Goal: Navigation & Orientation: Find specific page/section

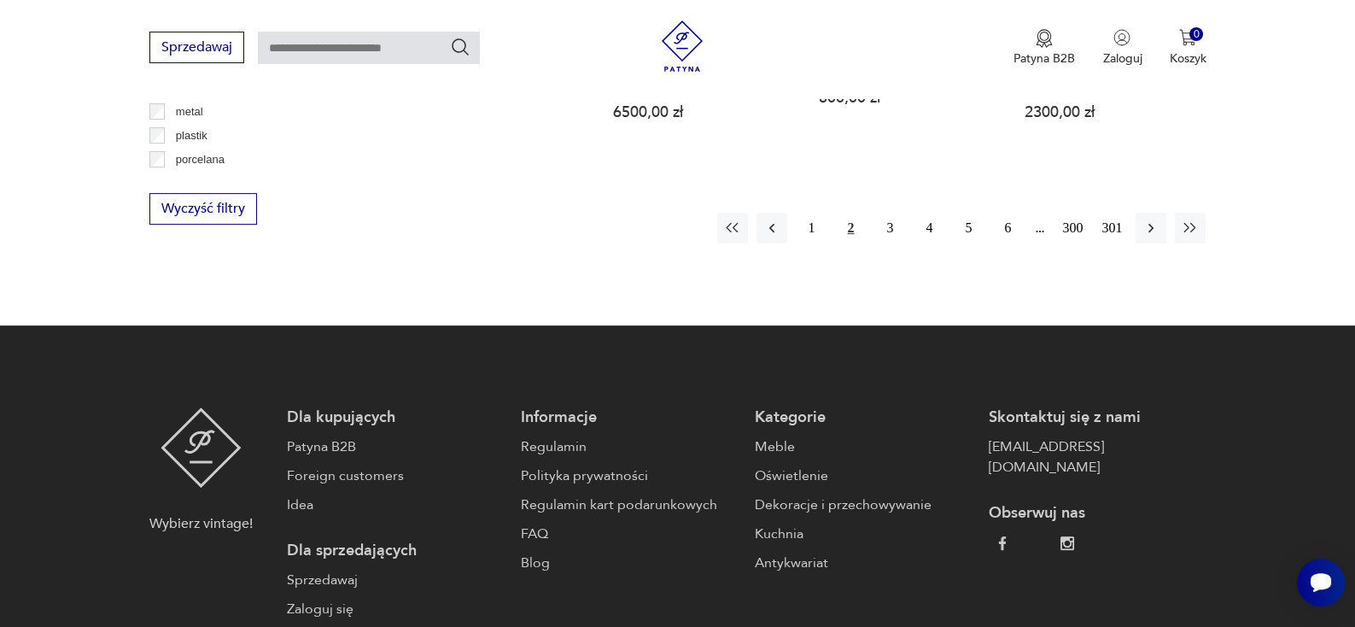
scroll to position [1916, 0]
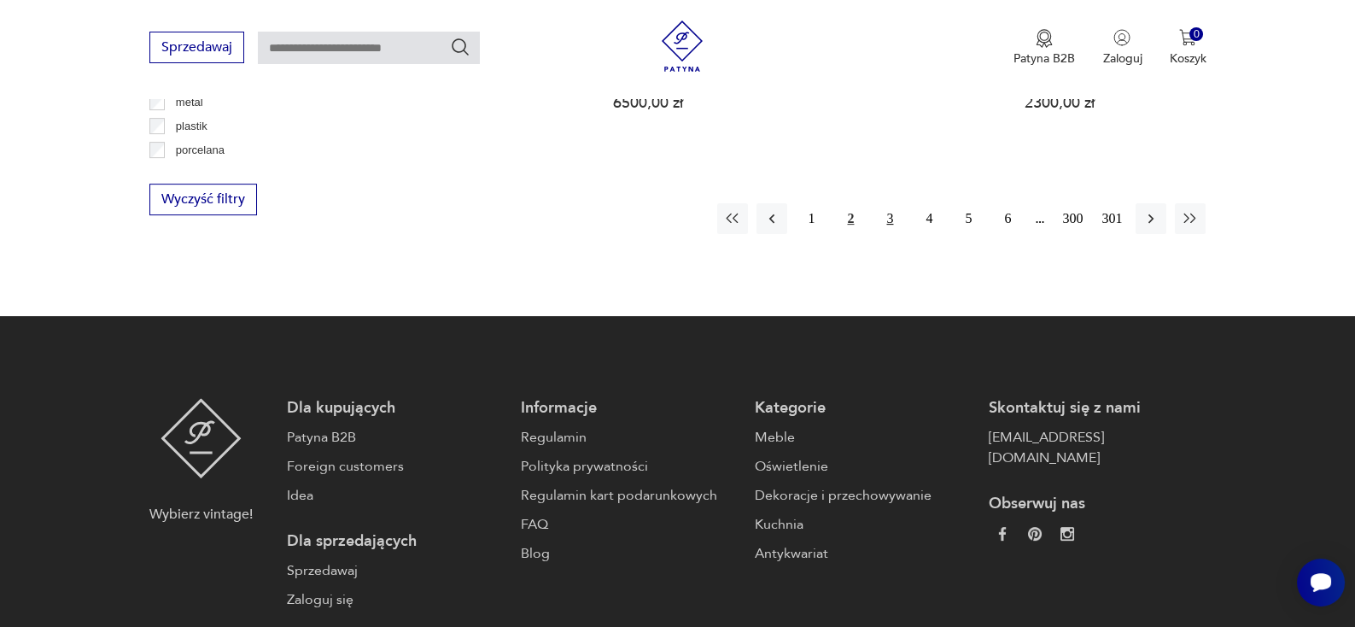
click at [878, 203] on button "3" at bounding box center [890, 218] width 31 height 31
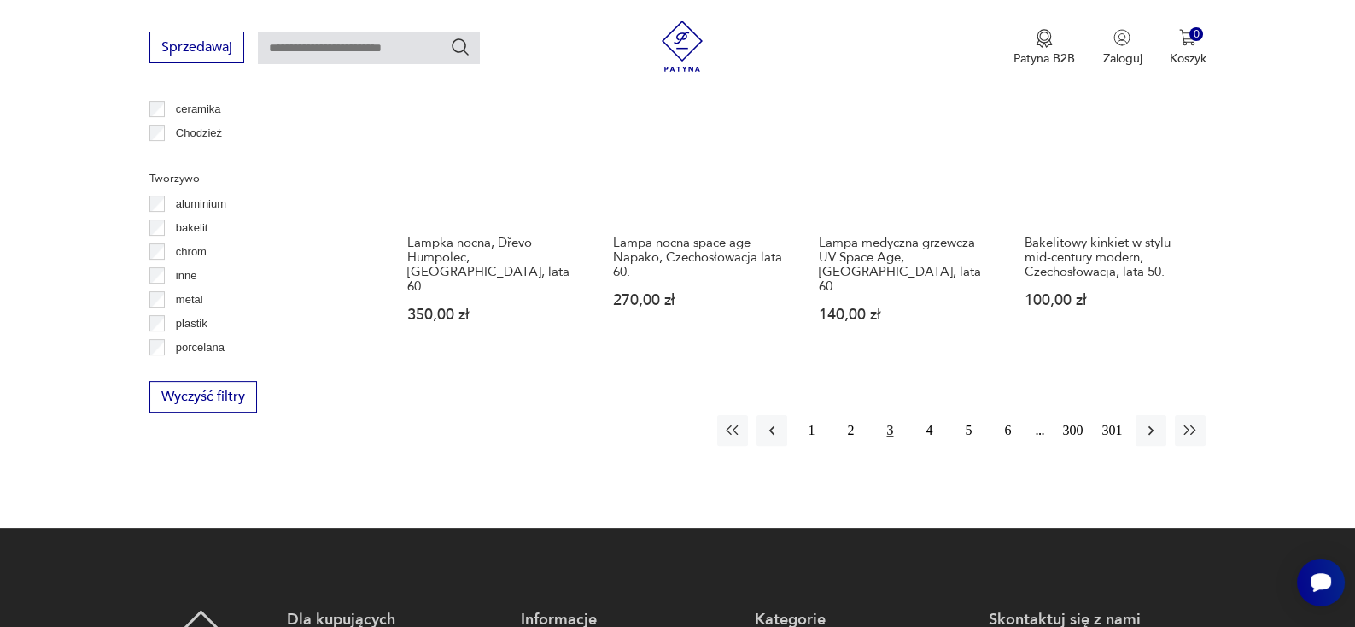
scroll to position [1720, 0]
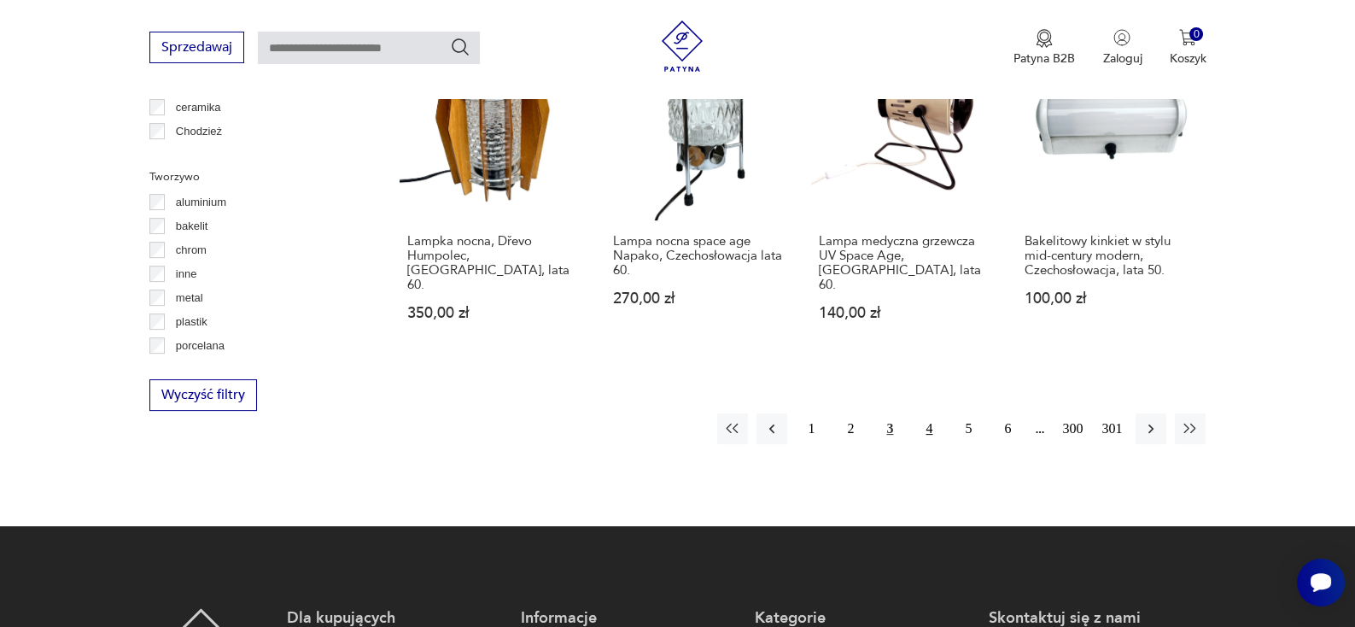
click at [923, 413] on button "4" at bounding box center [929, 428] width 31 height 31
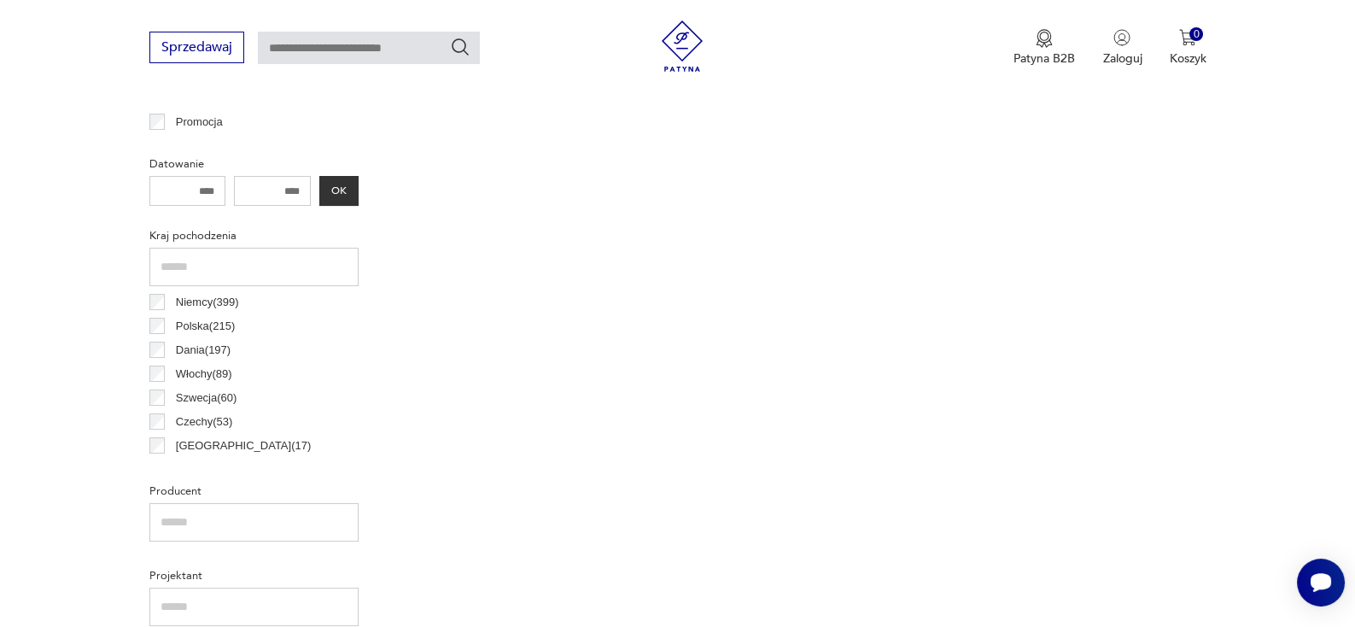
scroll to position [401, 0]
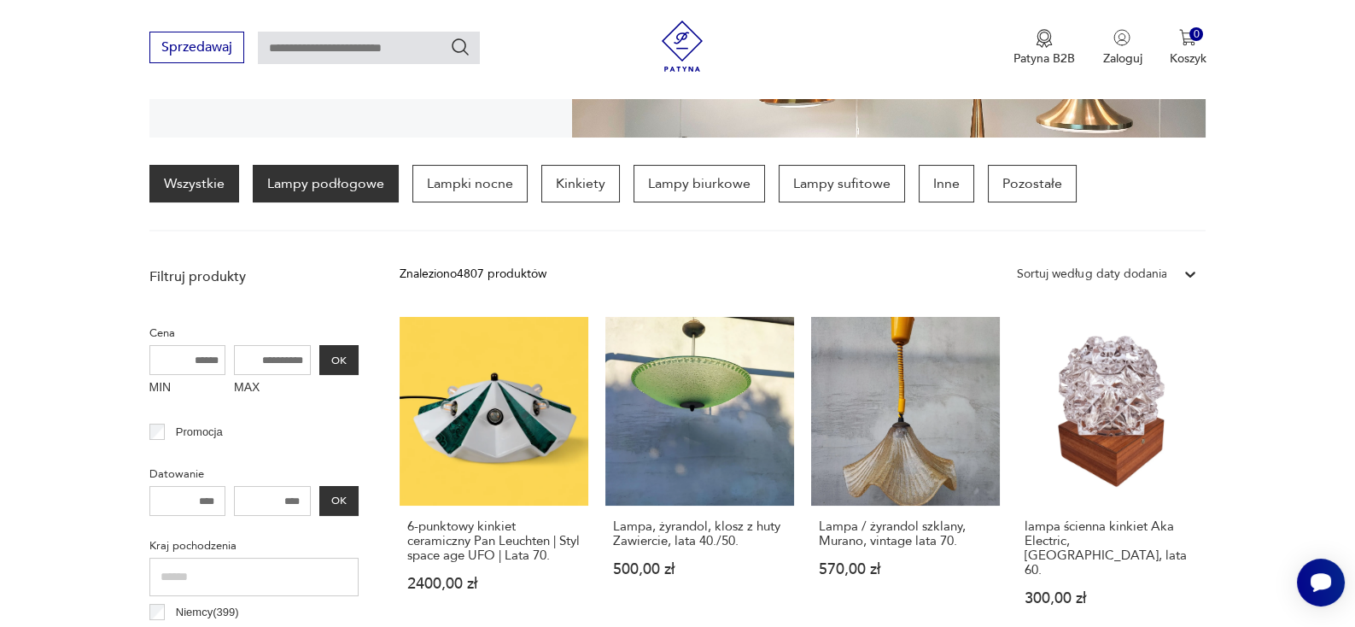
click at [328, 182] on p "Lampy podłogowe" at bounding box center [326, 184] width 146 height 38
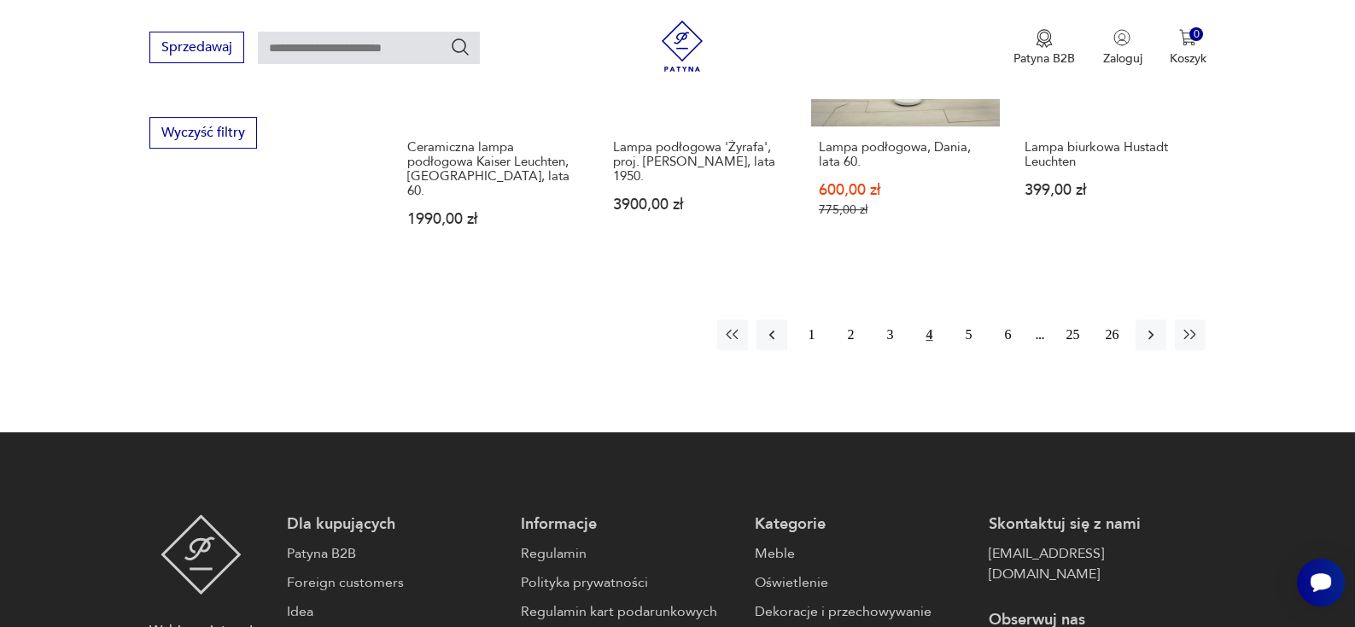
scroll to position [1799, 0]
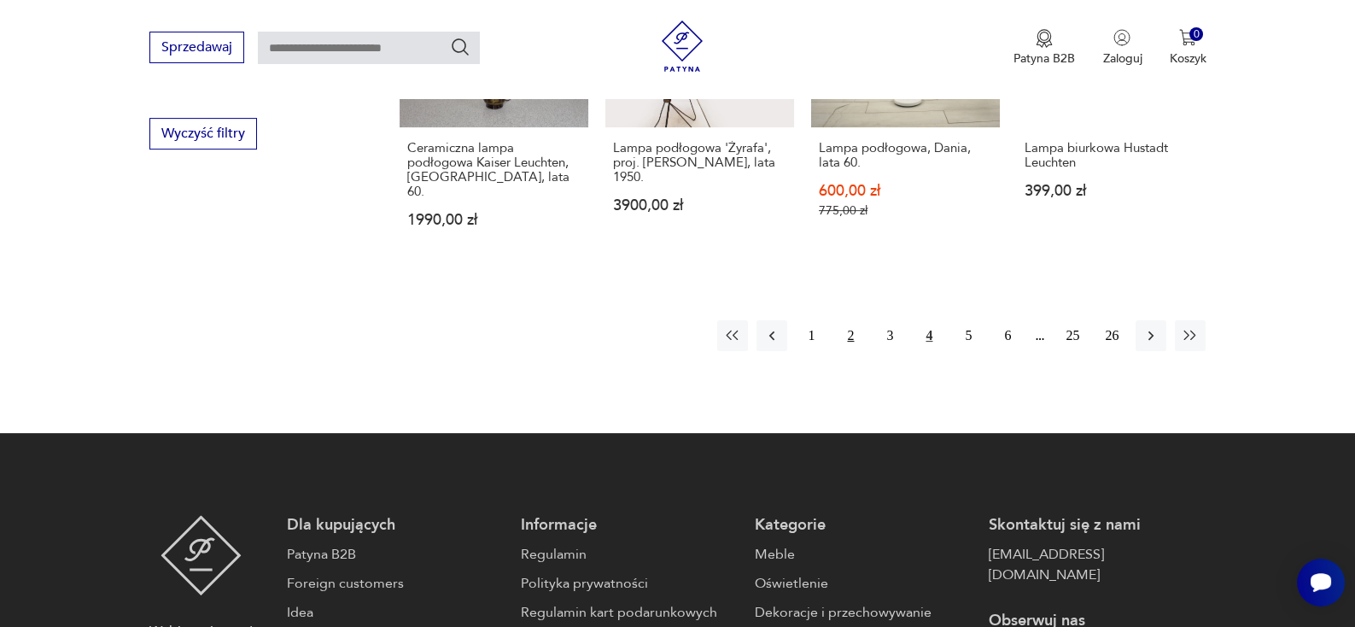
click at [851, 320] on button "2" at bounding box center [850, 335] width 31 height 31
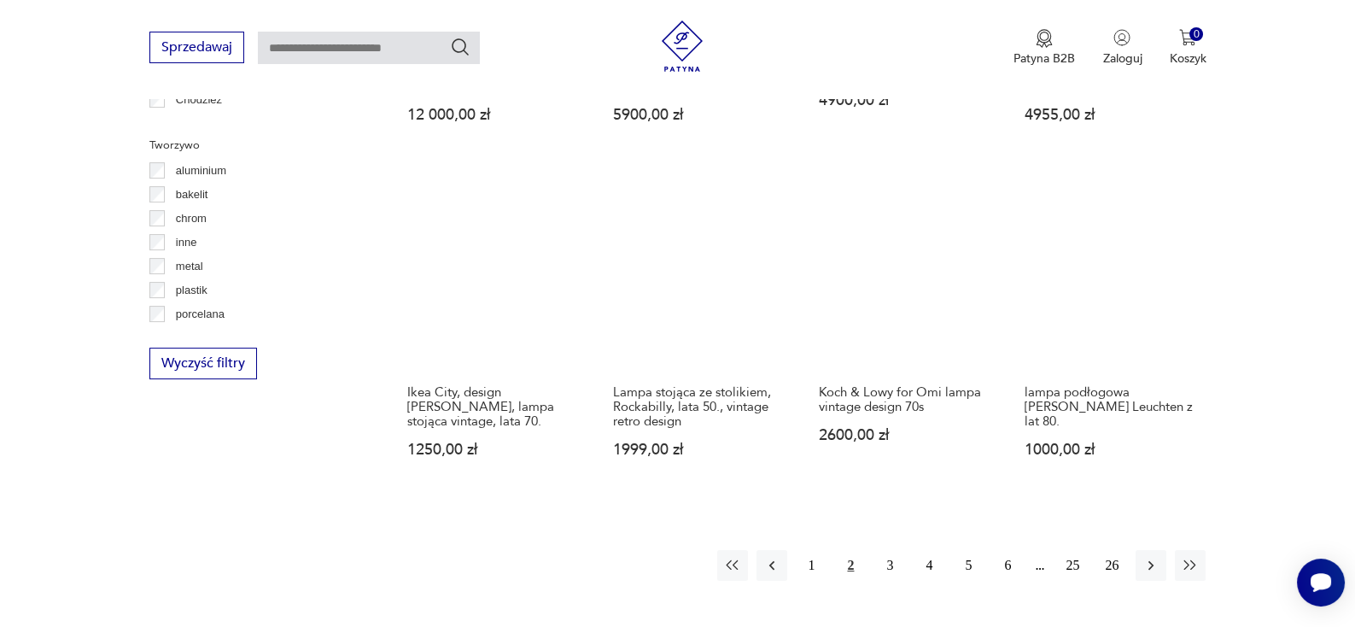
scroll to position [1559, 0]
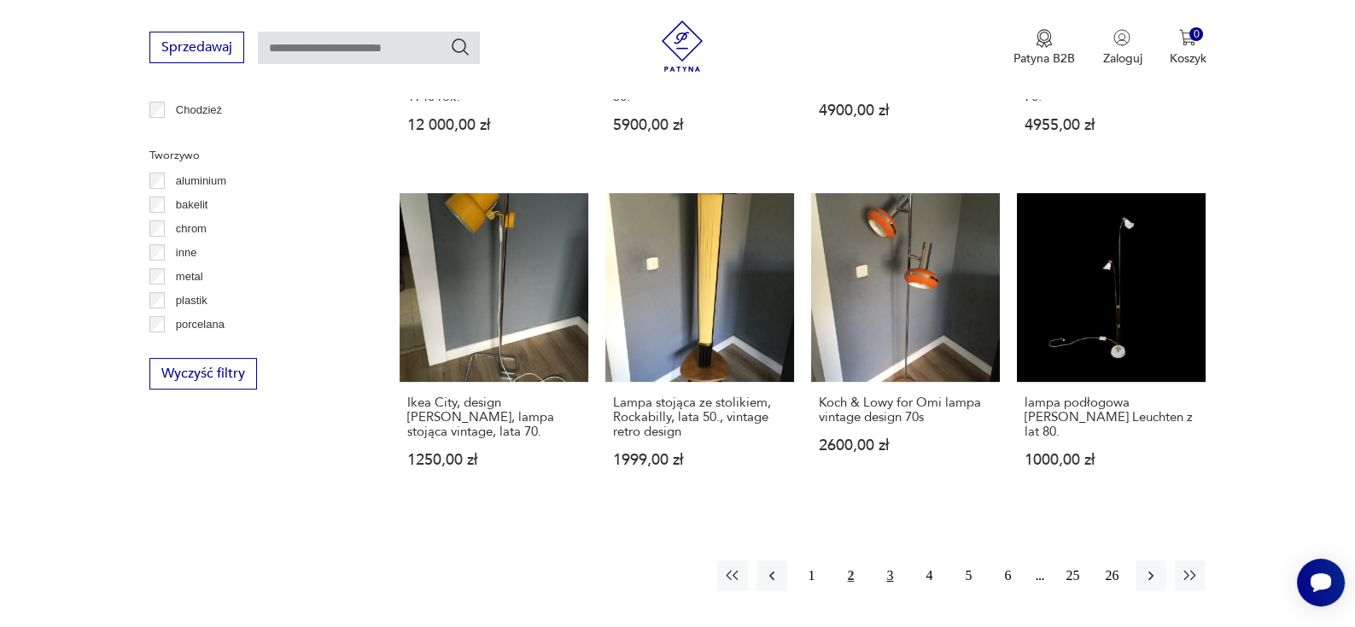
click at [889, 560] on button "3" at bounding box center [890, 575] width 31 height 31
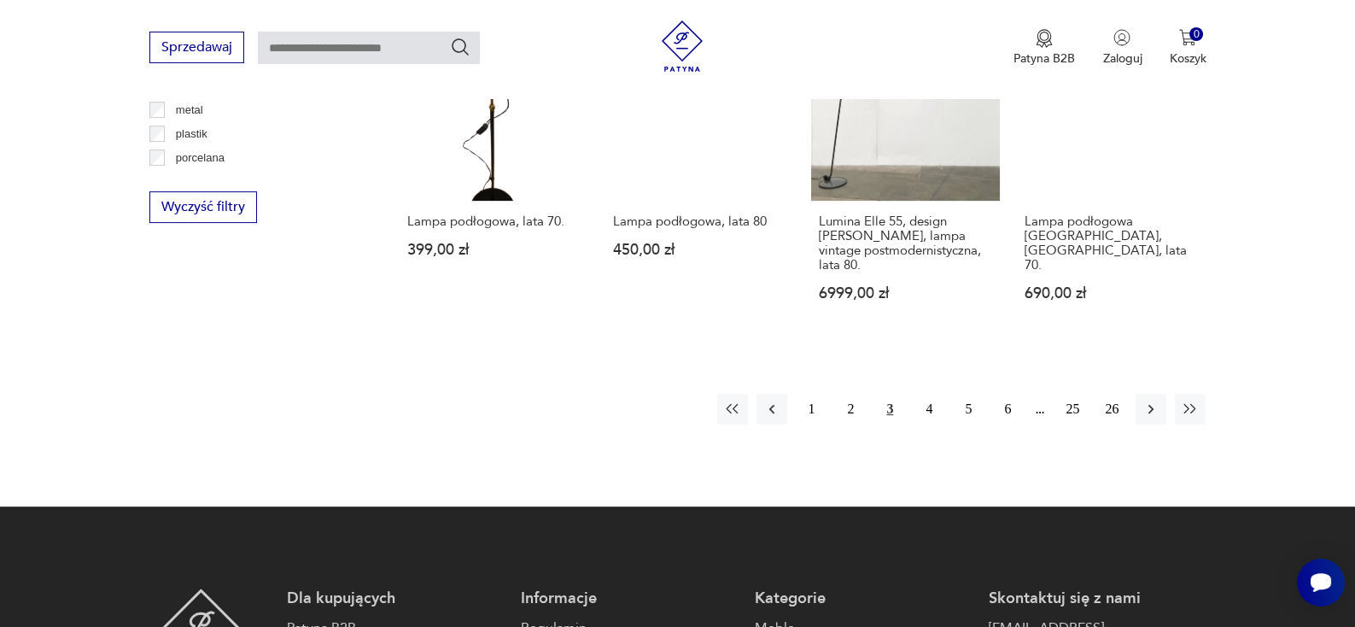
scroll to position [1726, 0]
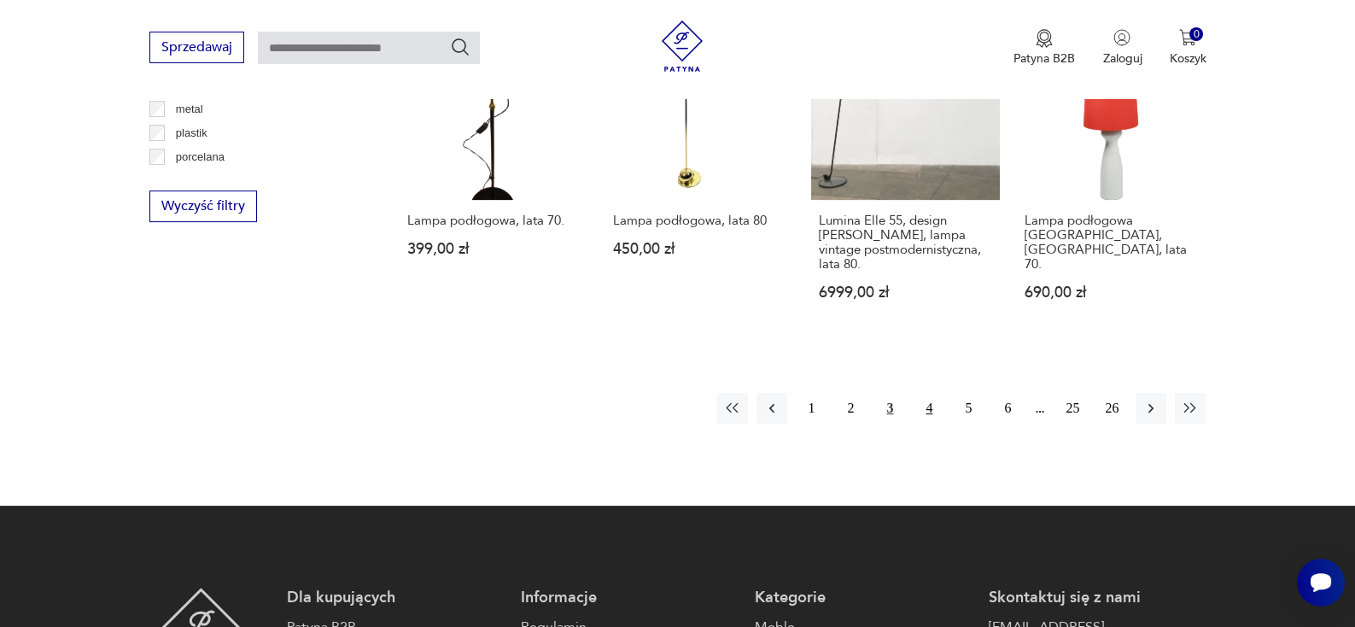
click at [929, 393] on button "4" at bounding box center [929, 408] width 31 height 31
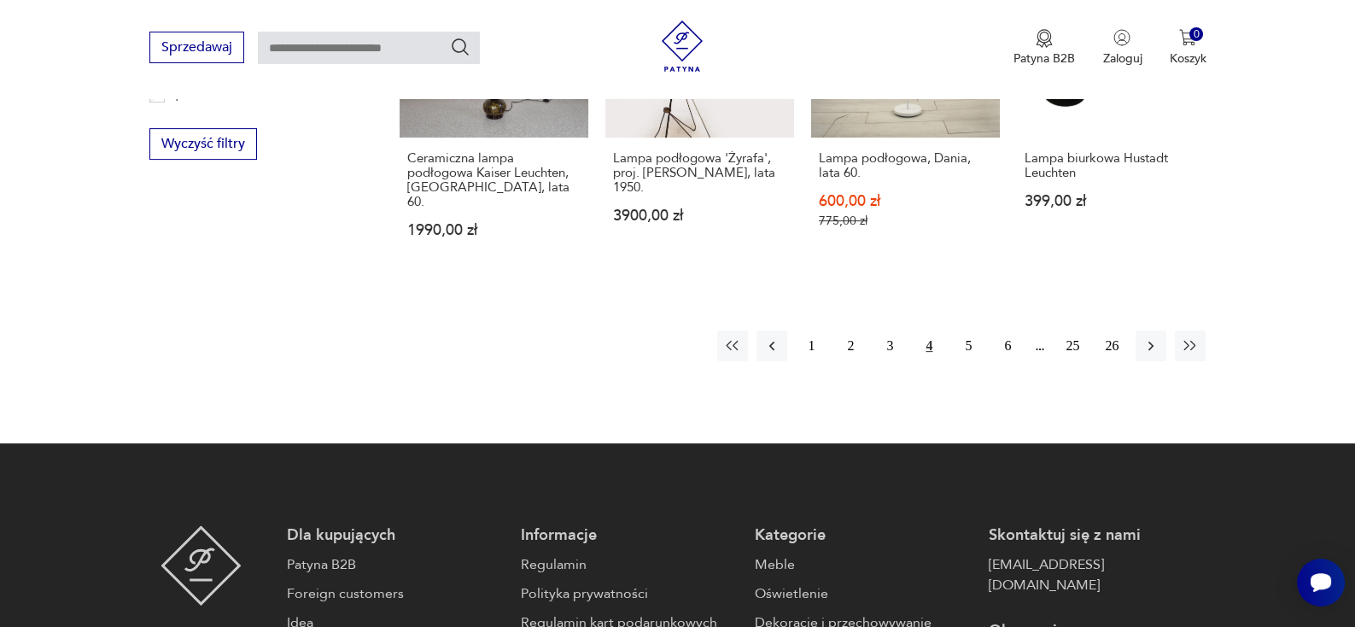
scroll to position [1790, 0]
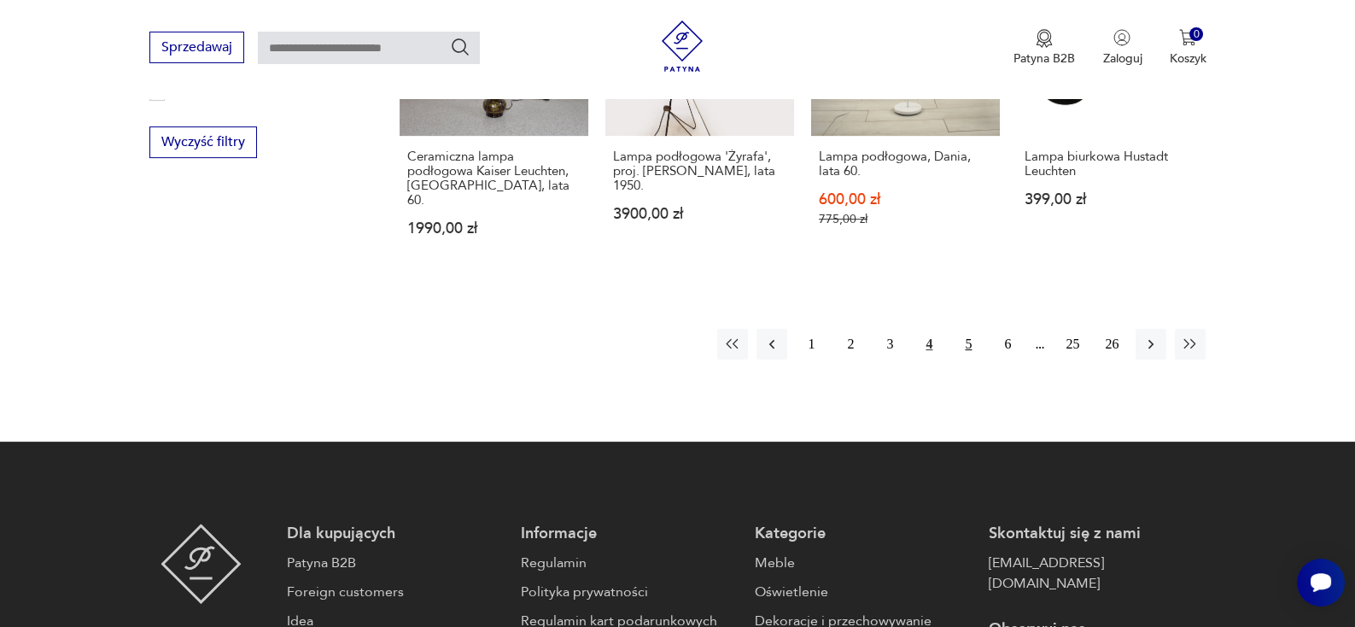
click at [963, 329] on button "5" at bounding box center [968, 344] width 31 height 31
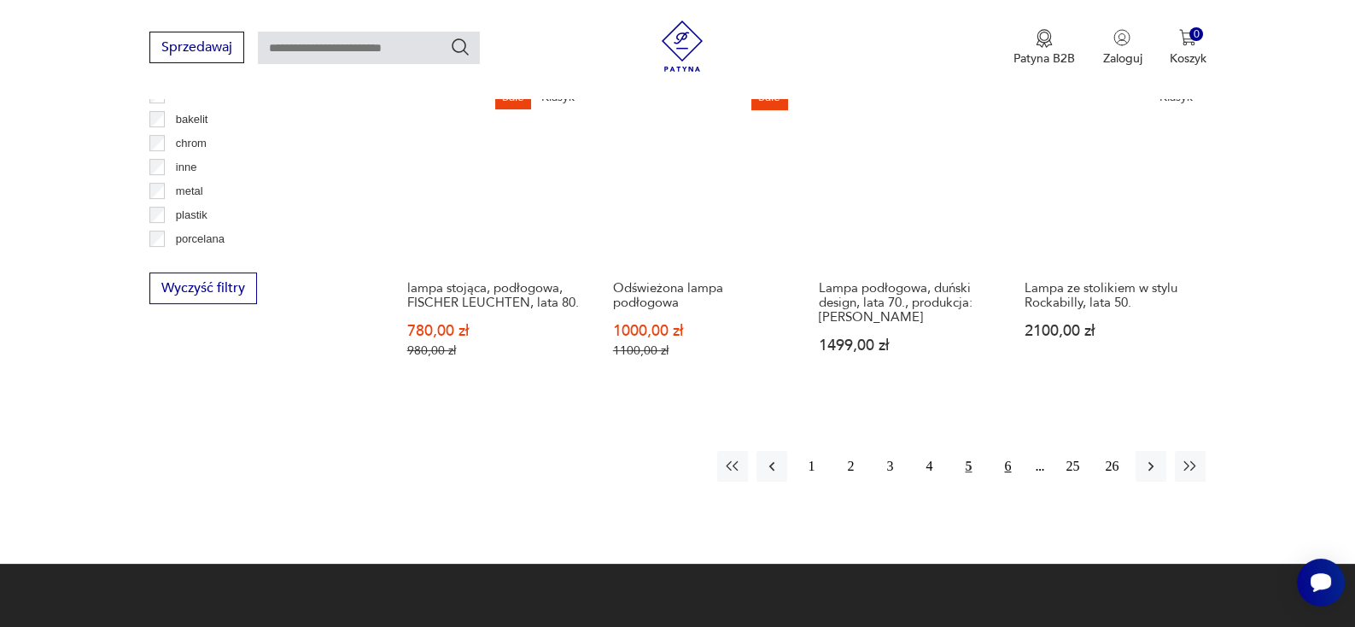
scroll to position [1644, 0]
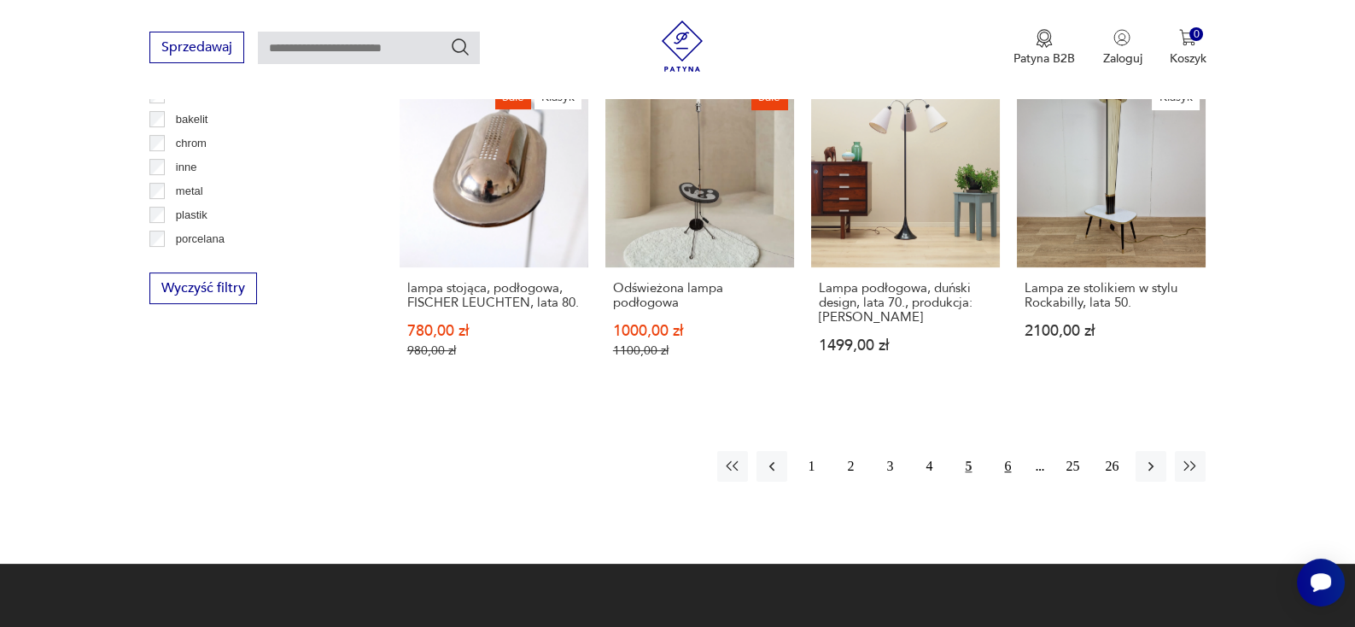
click at [1003, 465] on button "6" at bounding box center [1007, 466] width 31 height 31
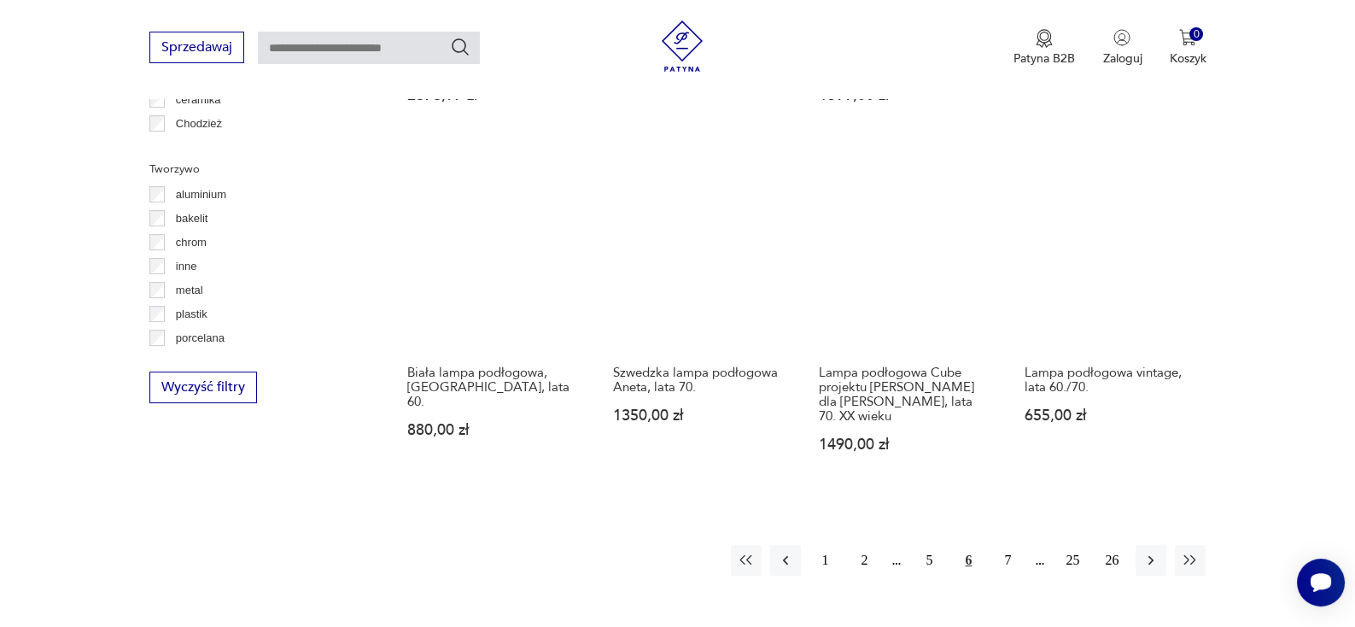
scroll to position [1607, 0]
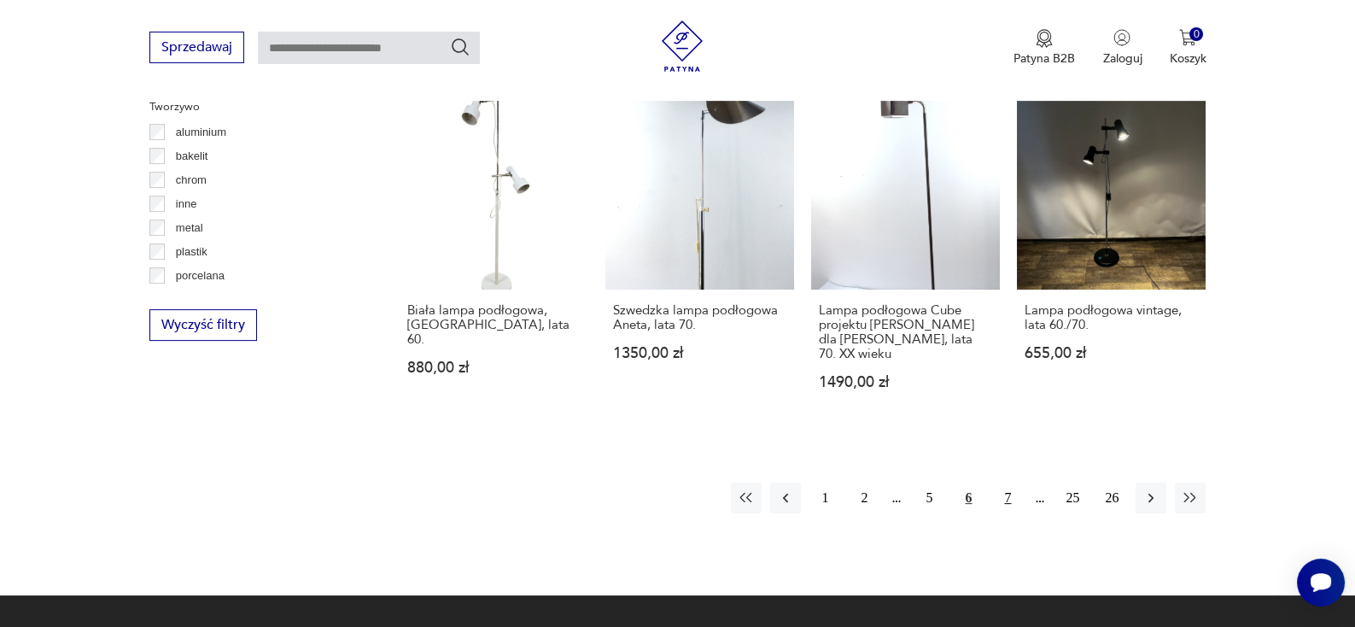
click at [1005, 503] on button "7" at bounding box center [1007, 498] width 31 height 31
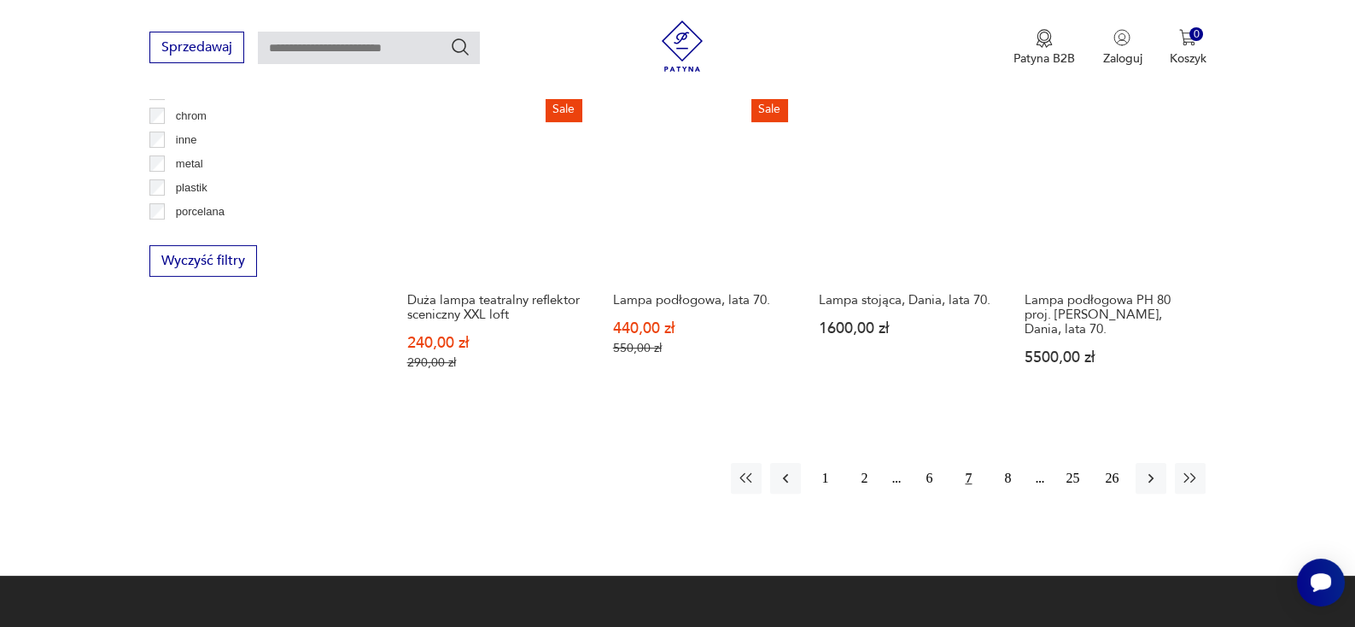
scroll to position [1673, 0]
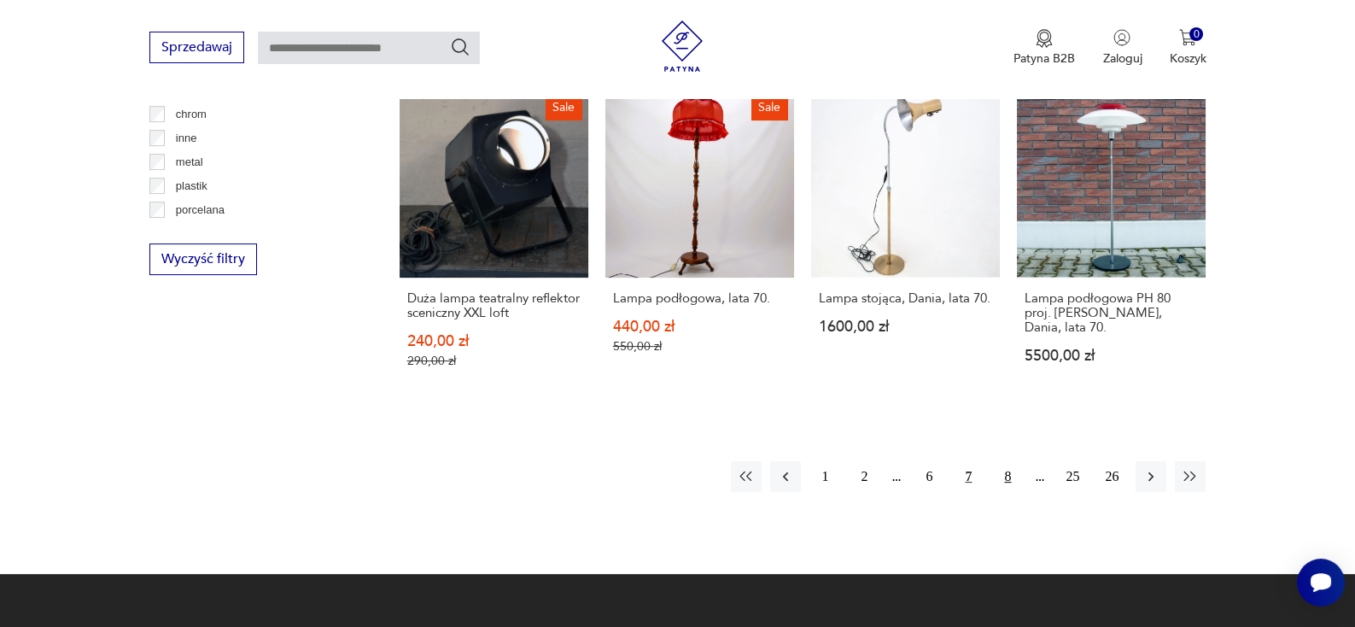
click at [1012, 466] on button "8" at bounding box center [1007, 476] width 31 height 31
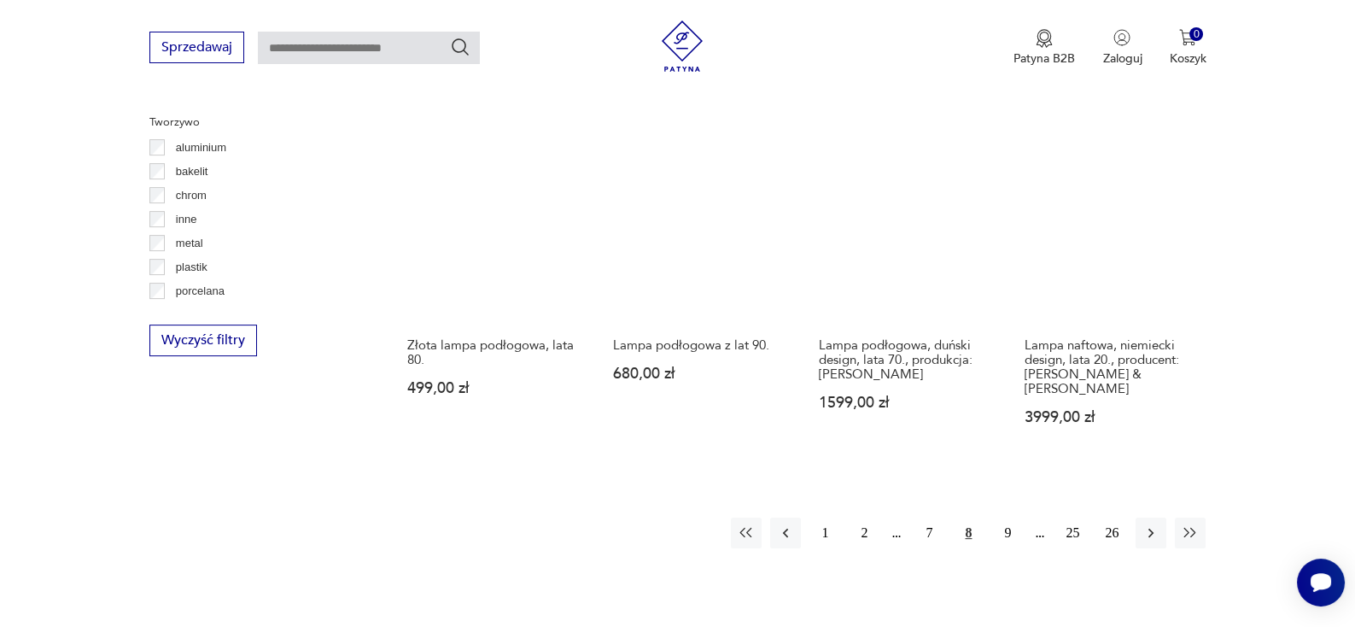
scroll to position [1594, 0]
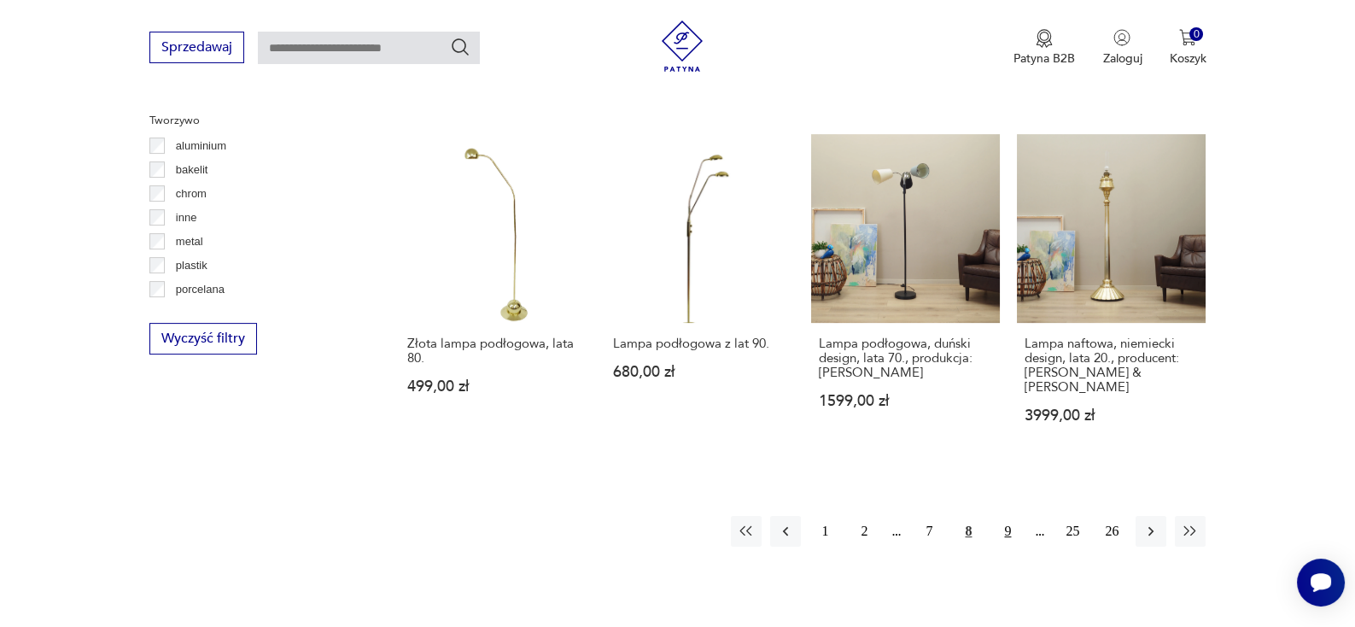
click at [1010, 516] on button "9" at bounding box center [1007, 531] width 31 height 31
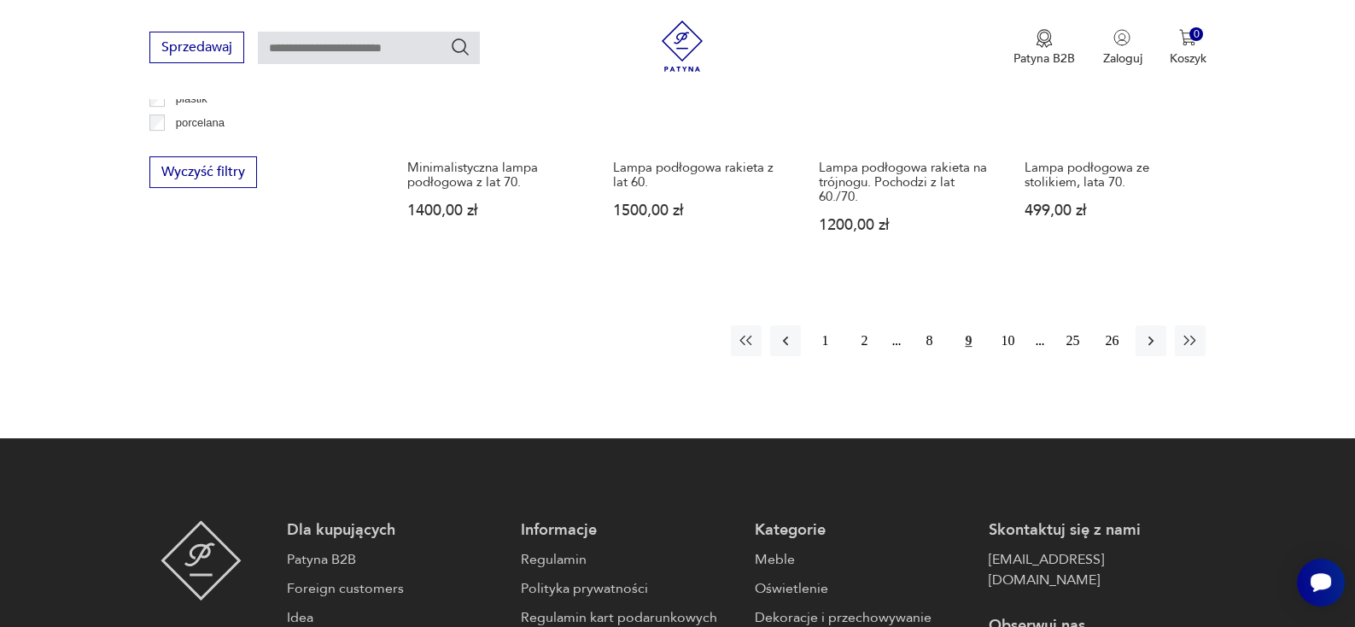
scroll to position [1761, 0]
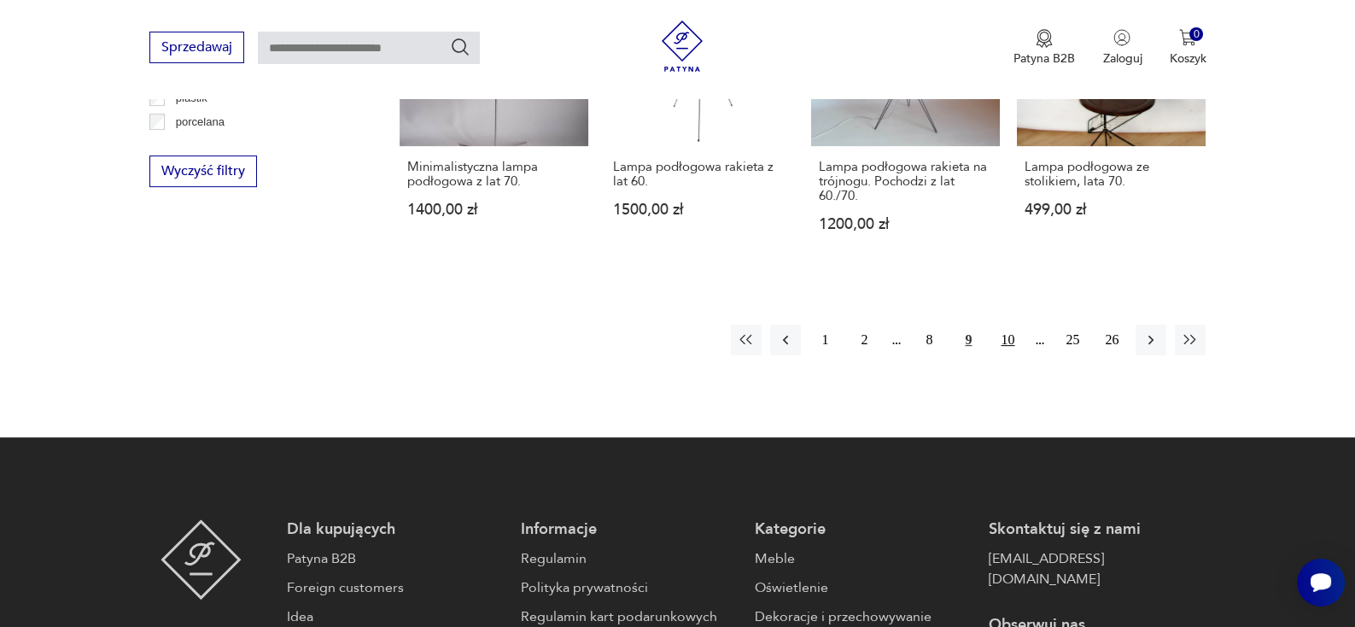
click at [1000, 348] on button "10" at bounding box center [1007, 340] width 31 height 31
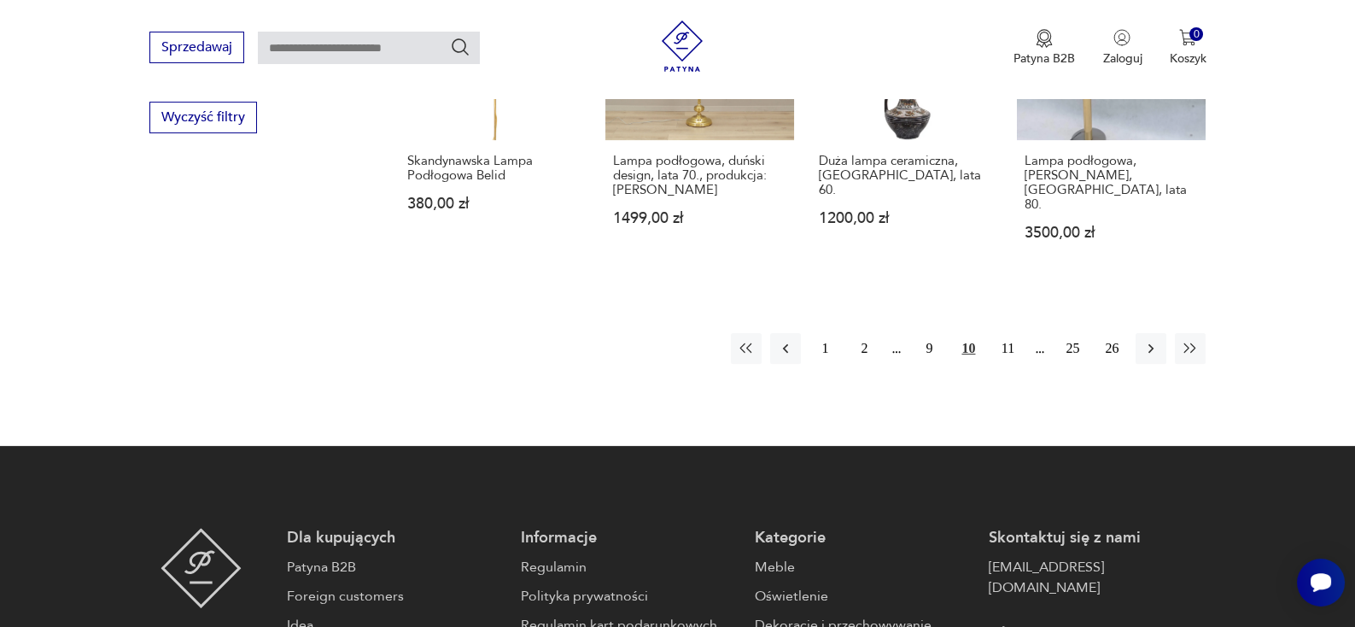
scroll to position [1816, 0]
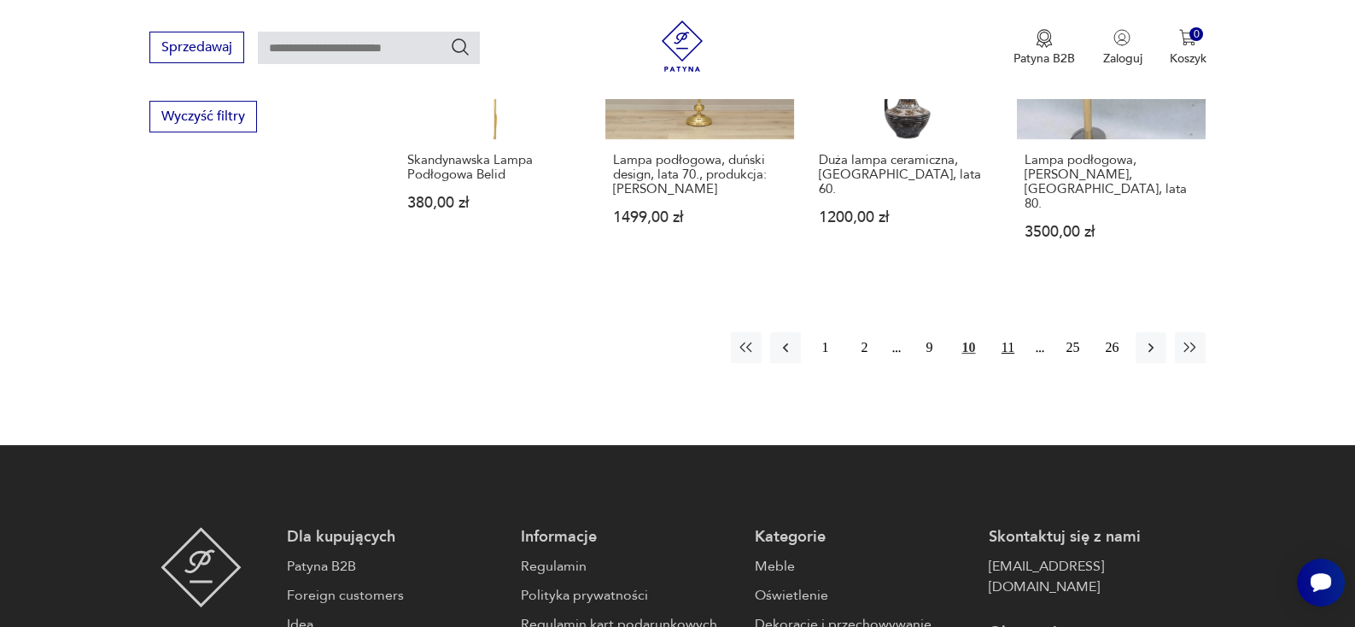
click at [1011, 332] on button "11" at bounding box center [1007, 347] width 31 height 31
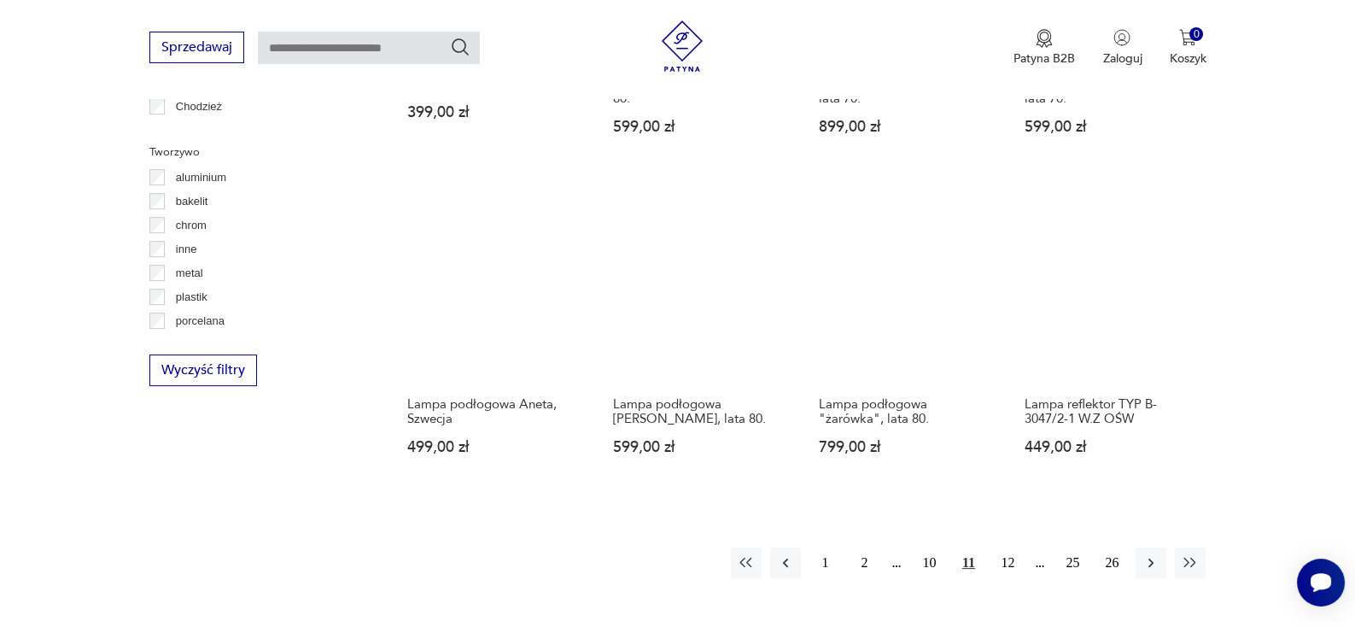
scroll to position [1564, 0]
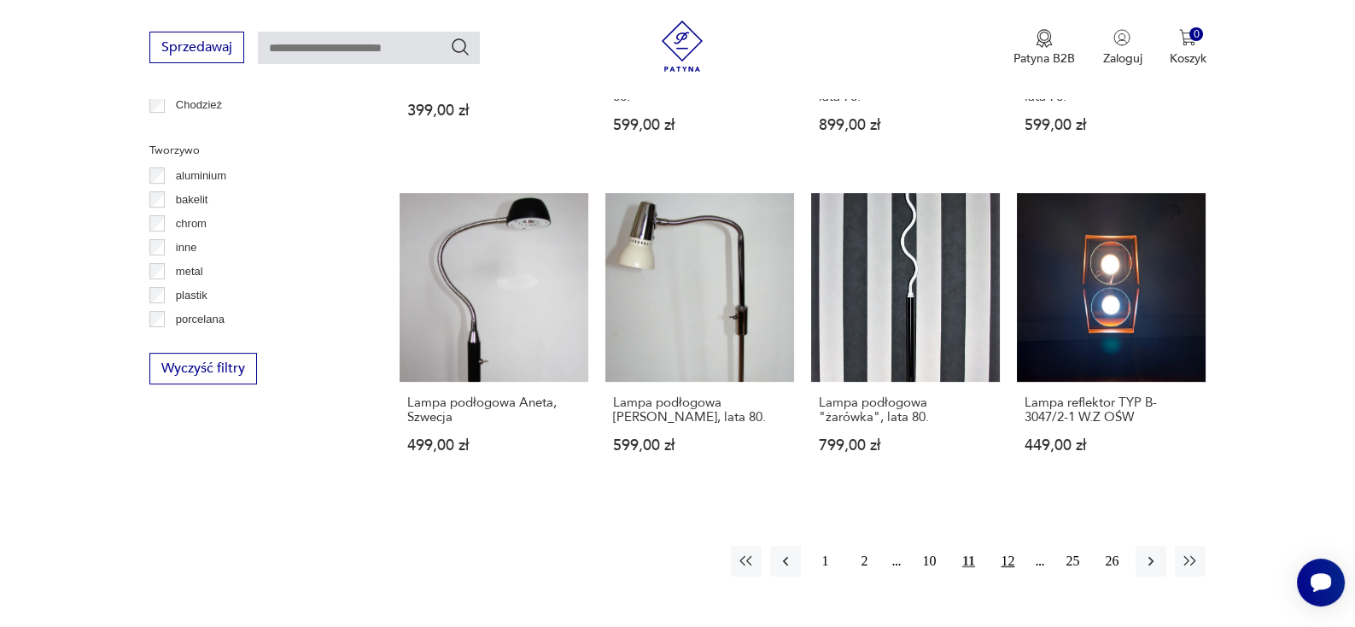
click at [1020, 546] on button "12" at bounding box center [1007, 561] width 31 height 31
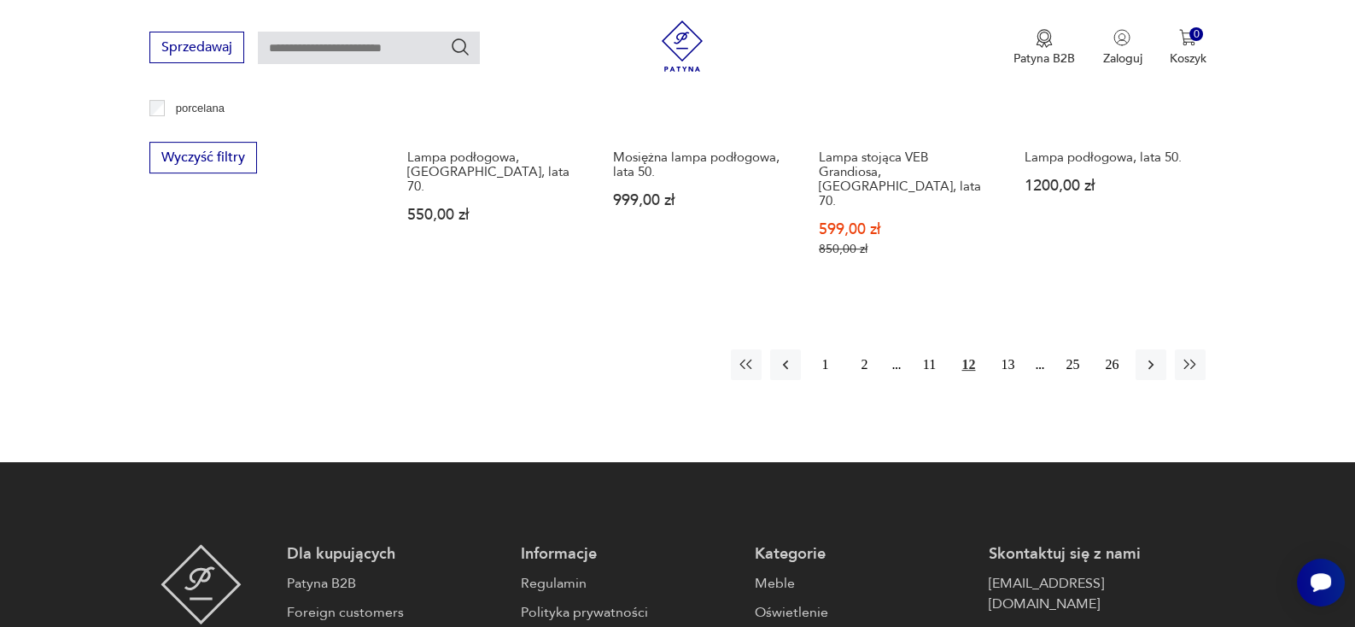
scroll to position [1777, 0]
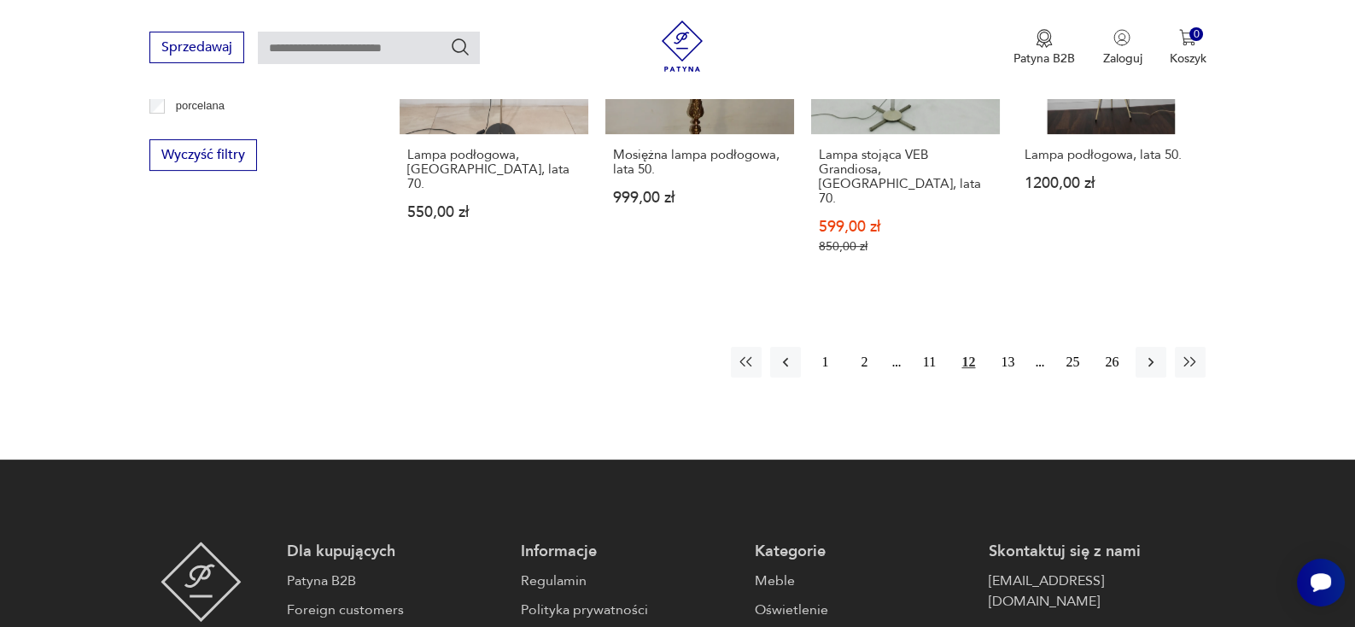
click at [1009, 347] on button "13" at bounding box center [1007, 362] width 31 height 31
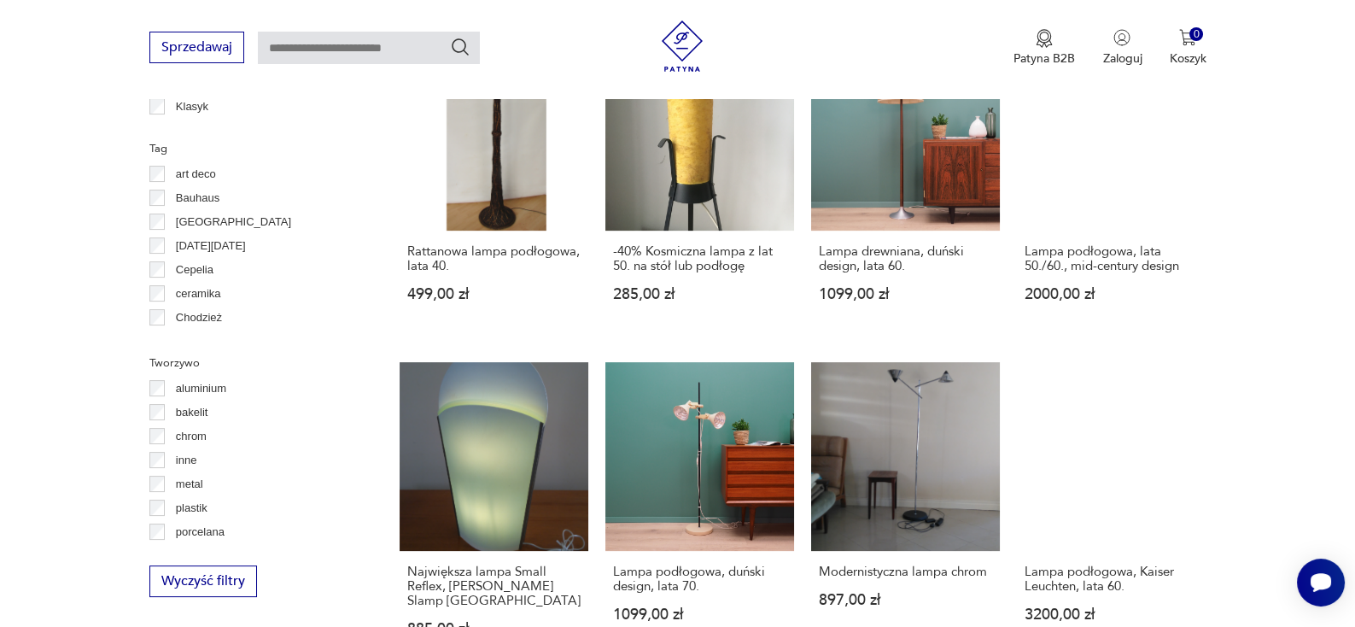
scroll to position [1355, 0]
